Goal: Information Seeking & Learning: Understand process/instructions

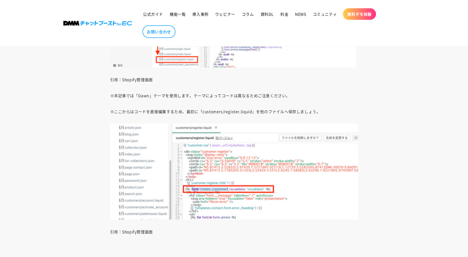
scroll to position [2478, 0]
click at [236, 114] on p "※ここからはコードを直接編集するため、最初に「customers/register.liquid」を他のファイルへ保存しましょう。" at bounding box center [234, 113] width 248 height 8
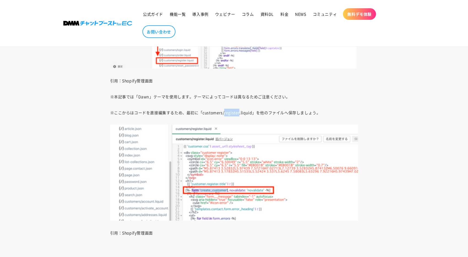
click at [236, 114] on p "※ここからはコードを直接編集するため、最初に「customers/register.liquid」を他のファイルへ保存しましょう。" at bounding box center [234, 113] width 248 height 8
click at [251, 114] on p "※ここからはコードを直接編集するため、最初に「customers/register.liquid」を他のファイルへ保存しましょう。" at bounding box center [234, 113] width 248 height 8
click at [247, 114] on p "※ここからはコードを直接編集するため、最初に「customers/register.liquid」を他のファイルへ保存しましょう。" at bounding box center [234, 113] width 248 height 8
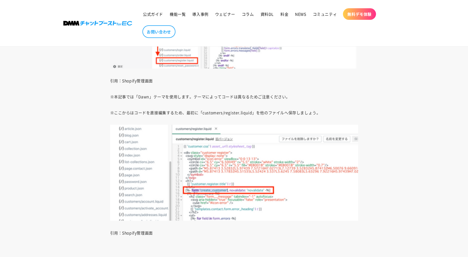
click at [315, 112] on p "※ここからはコードを直接編集するため、最初に「customers/register.liquid」を他のファイルへ保存しましょう。" at bounding box center [234, 113] width 248 height 8
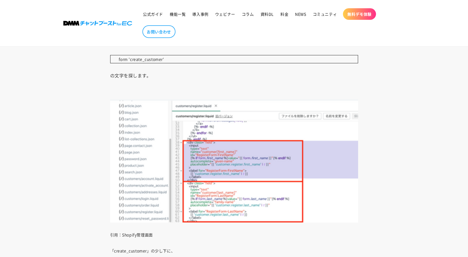
scroll to position [2700, 0]
